Goal: Complete application form: Complete application form

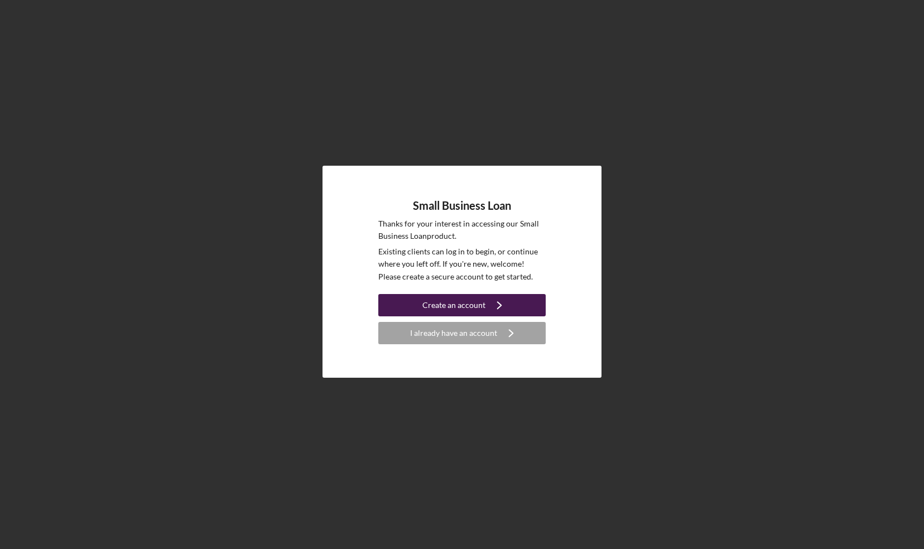
click at [450, 307] on div "Create an account" at bounding box center [453, 305] width 63 height 22
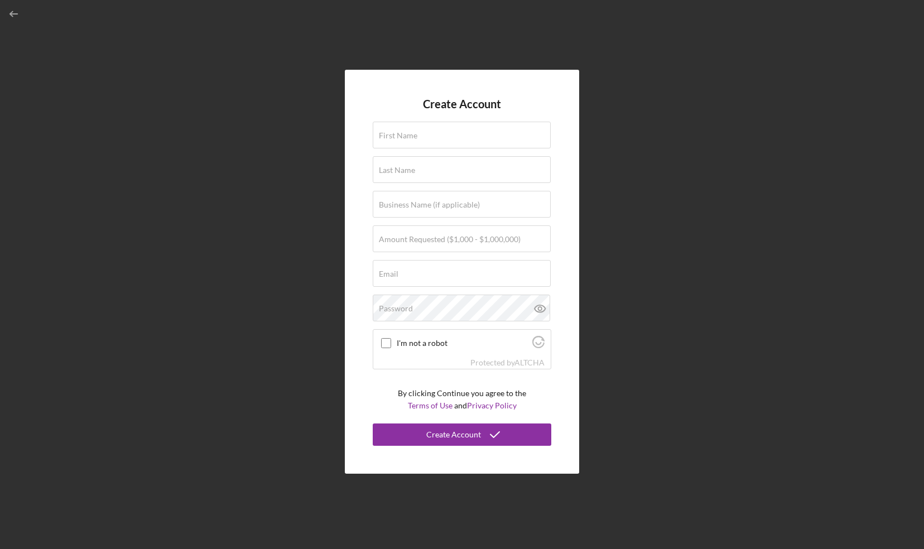
click at [704, 353] on div "Create Account First Name Last Name Business Name (if applicable) Amount Reques…" at bounding box center [462, 271] width 913 height 543
click at [15, 9] on icon "button" at bounding box center [14, 14] width 25 height 25
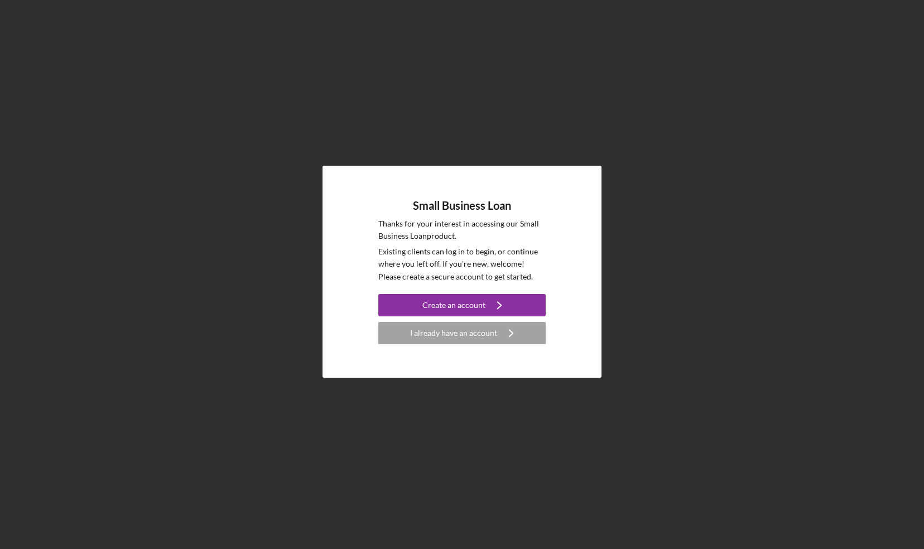
click at [15, 9] on div "Small Business Loan Thanks for your interest in accessing our Small Business Lo…" at bounding box center [462, 271] width 913 height 543
